Goal: Task Accomplishment & Management: Manage account settings

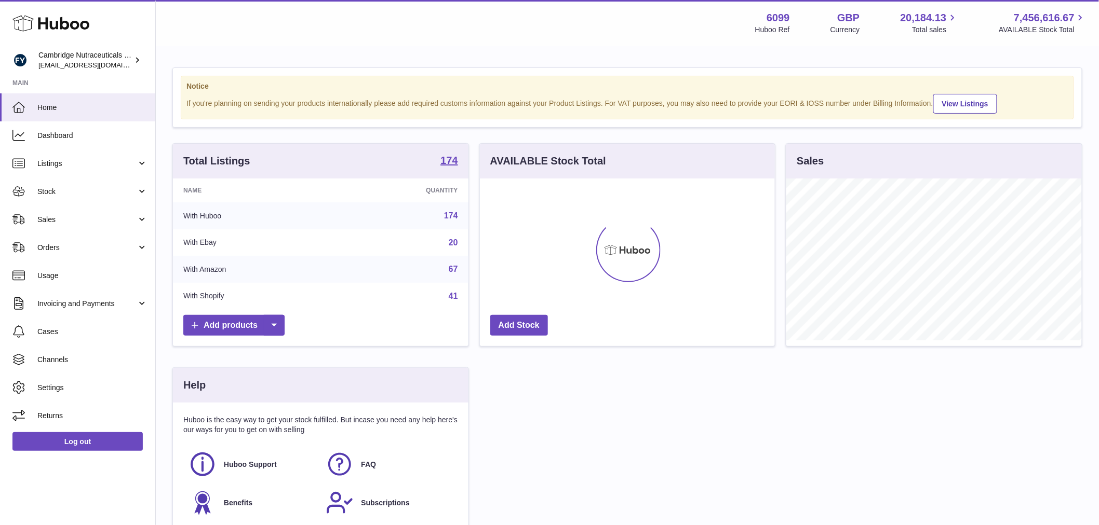
scroll to position [162, 295]
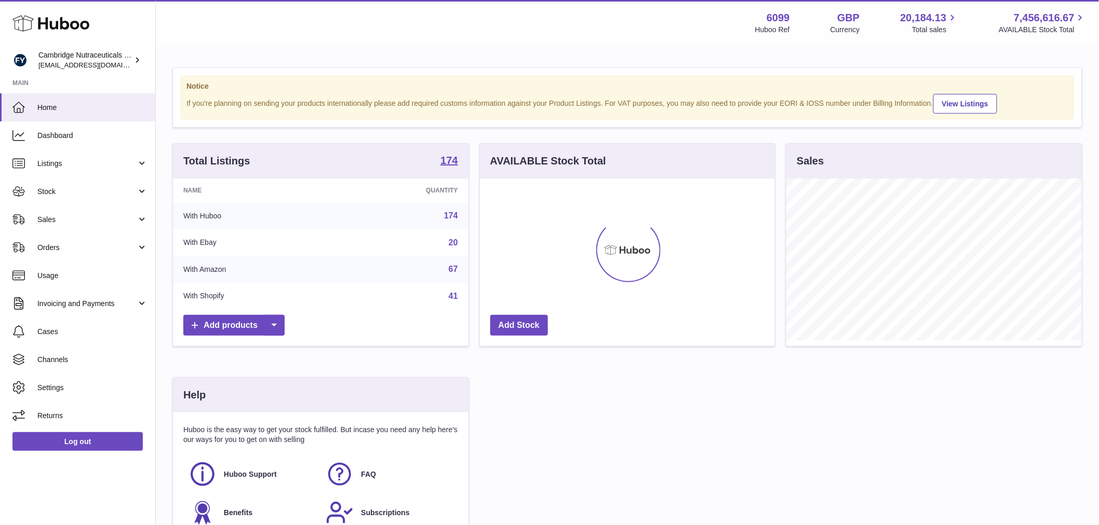
click at [106, 204] on link "Stock" at bounding box center [77, 192] width 155 height 28
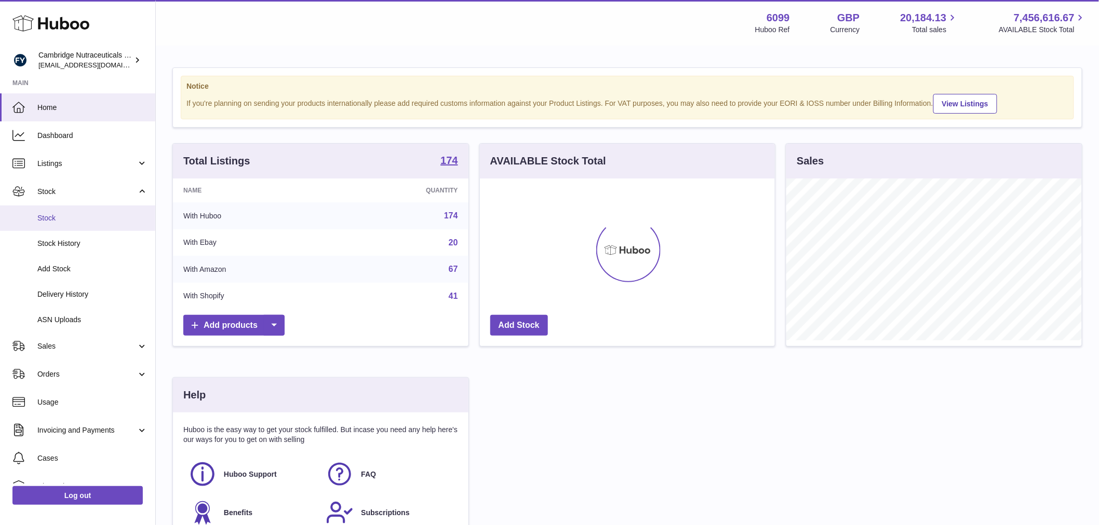
click at [100, 220] on span "Stock" at bounding box center [92, 218] width 110 height 10
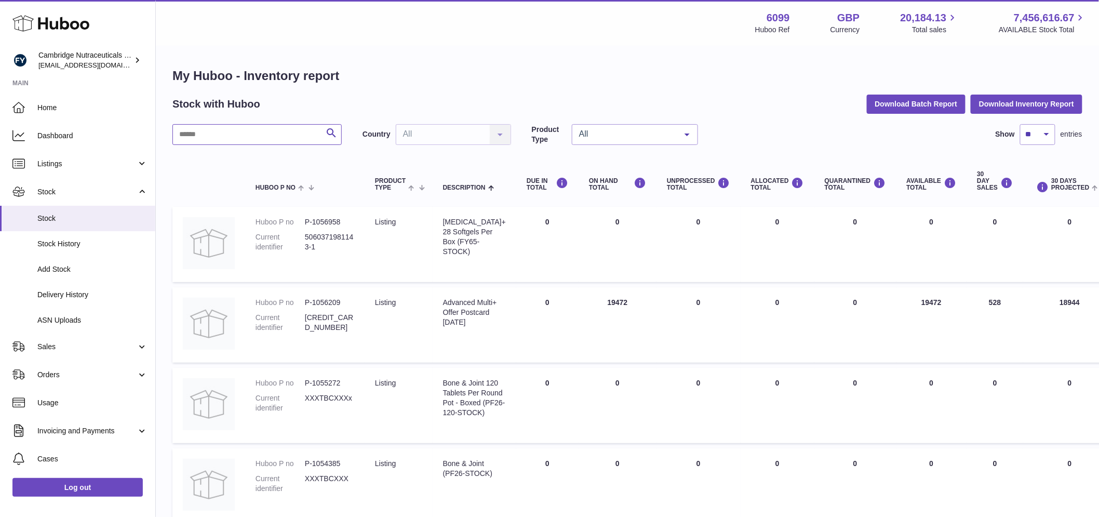
click at [256, 132] on input "text" at bounding box center [256, 134] width 169 height 21
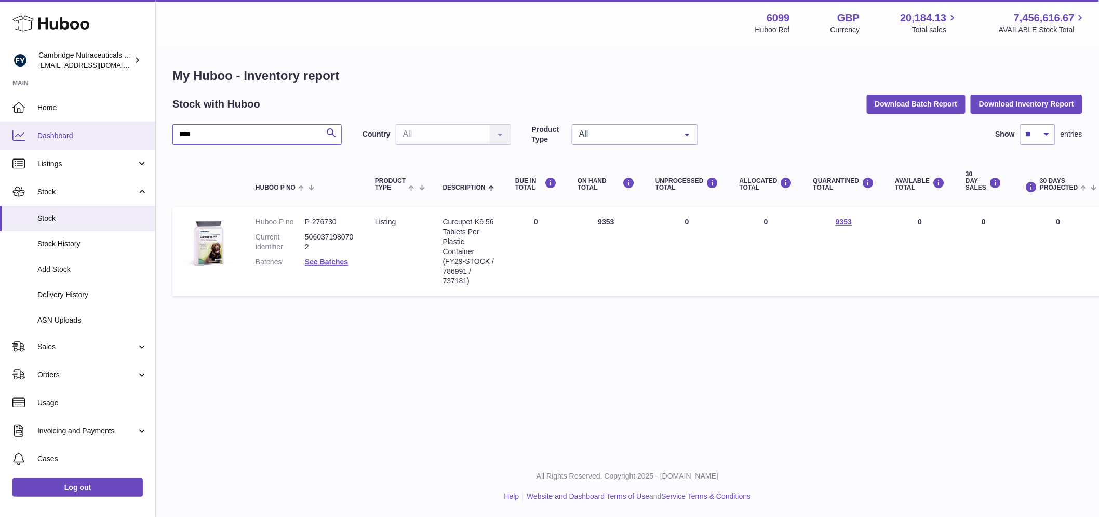
drag, startPoint x: 204, startPoint y: 130, endPoint x: 138, endPoint y: 131, distance: 66.5
click at [137, 131] on div "Huboo Cambridge Nutraceuticals Ltd huboo@camnutra.com Main Home Dashboard Listi…" at bounding box center [549, 258] width 1099 height 517
drag, startPoint x: 206, startPoint y: 132, endPoint x: 144, endPoint y: 137, distance: 61.9
click at [137, 138] on div "Huboo Cambridge Nutraceuticals Ltd huboo@camnutra.com Main Home Dashboard Listi…" at bounding box center [549, 258] width 1099 height 517
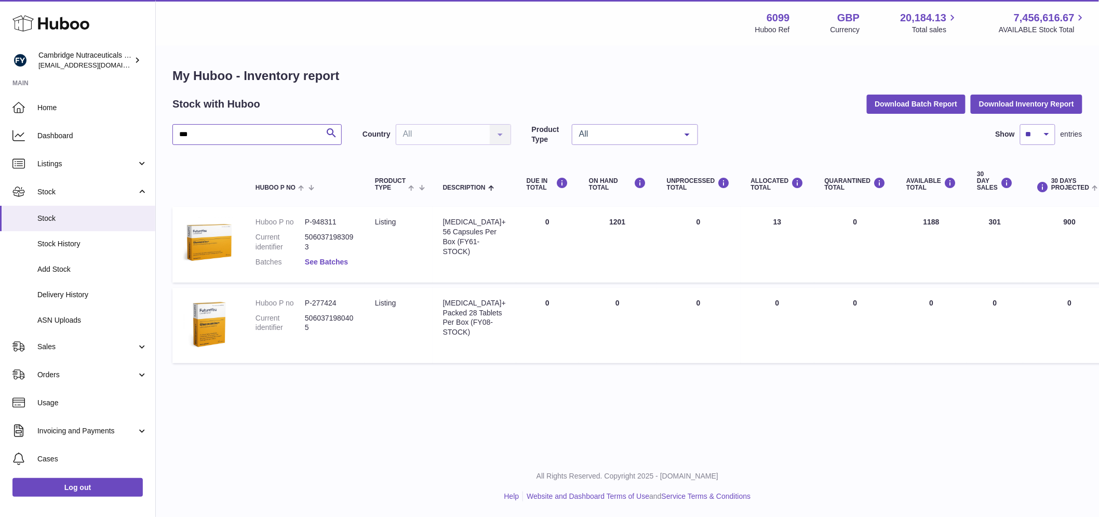
type input "***"
click at [326, 262] on link "See Batches" at bounding box center [326, 262] width 43 height 8
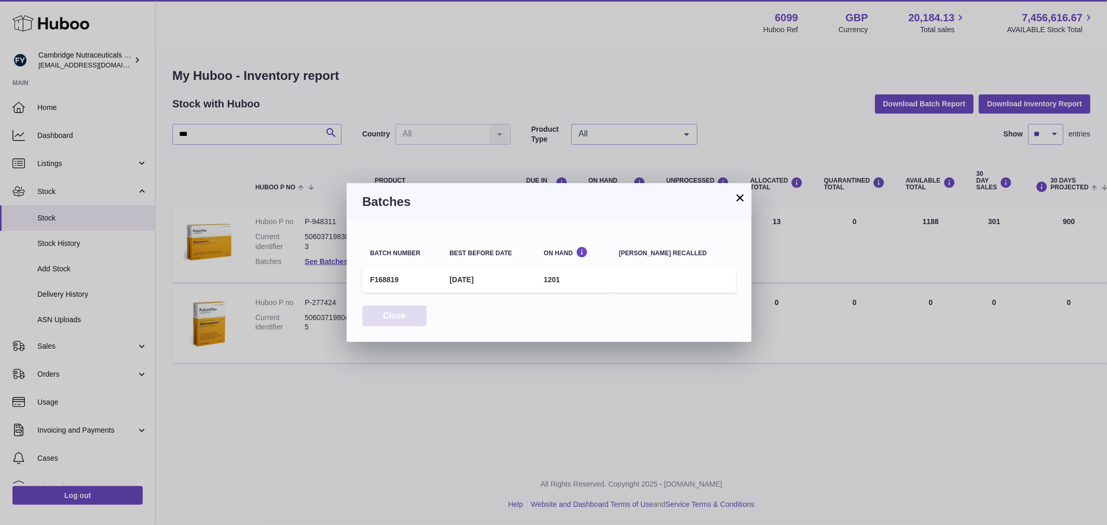
click at [375, 314] on button "Close" at bounding box center [394, 316] width 64 height 21
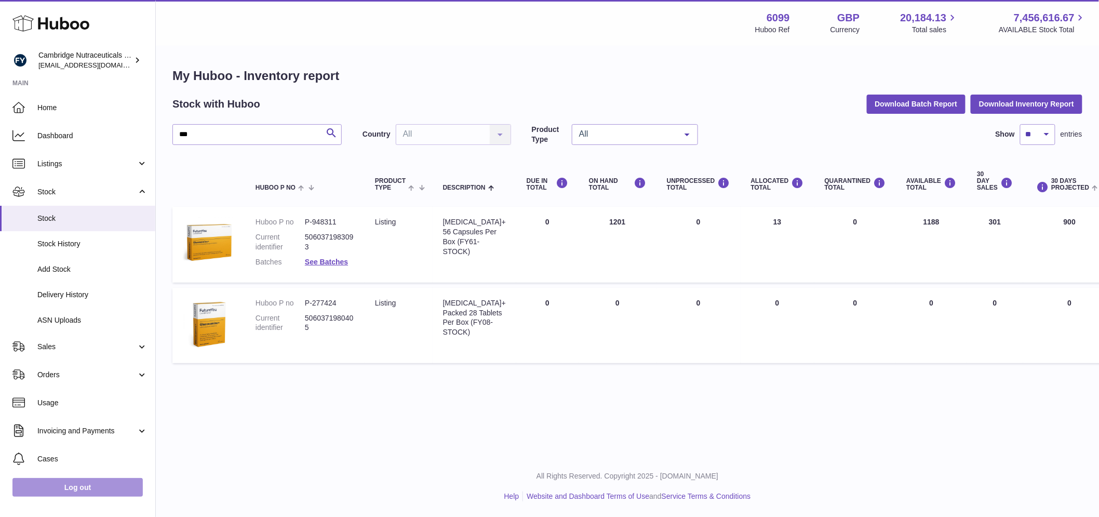
click at [99, 489] on link "Log out" at bounding box center [77, 487] width 130 height 19
